Goal: Navigation & Orientation: Find specific page/section

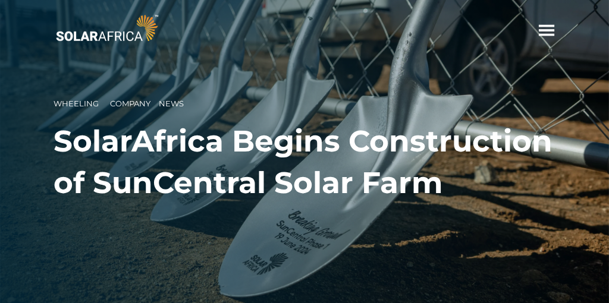
click at [543, 36] on span "hello" at bounding box center [546, 30] width 18 height 18
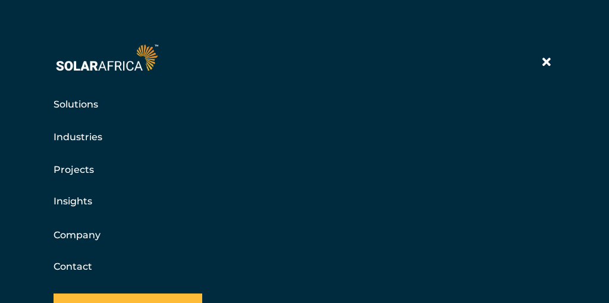
click at [77, 172] on link "Projects" at bounding box center [73, 169] width 40 height 15
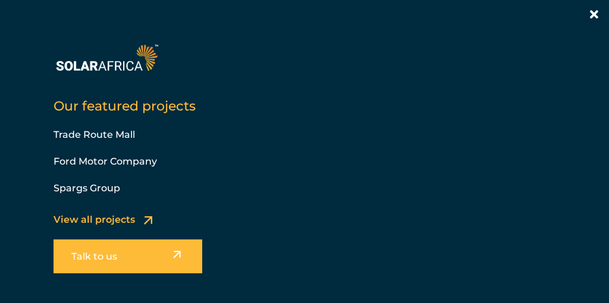
click at [109, 213] on div "View all projects" at bounding box center [102, 217] width 99 height 20
click at [111, 217] on link "View all projects" at bounding box center [93, 219] width 81 height 11
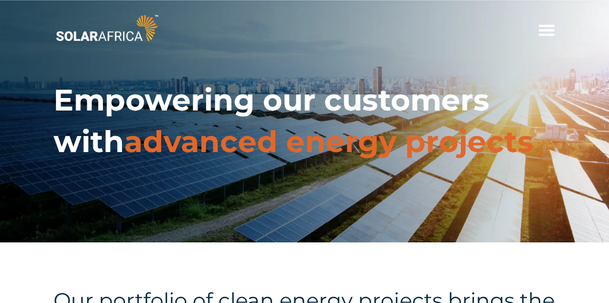
click at [544, 24] on span "hello" at bounding box center [546, 30] width 18 height 18
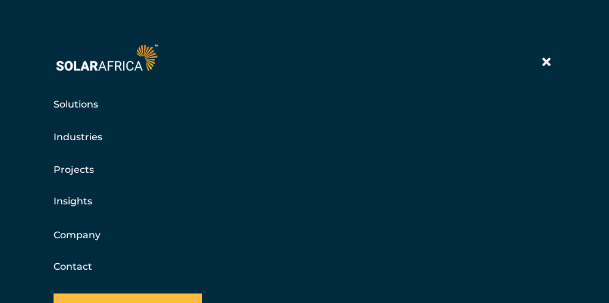
click at [86, 232] on link "Company" at bounding box center [76, 235] width 47 height 15
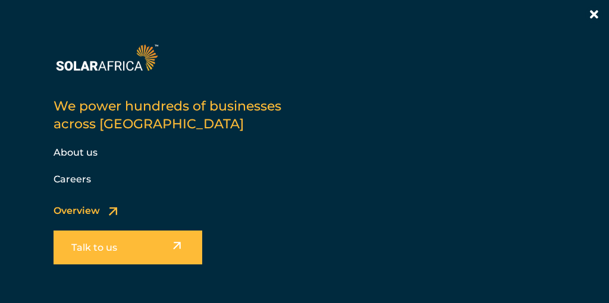
scroll to position [370, 0]
